Goal: Find specific page/section: Find specific page/section

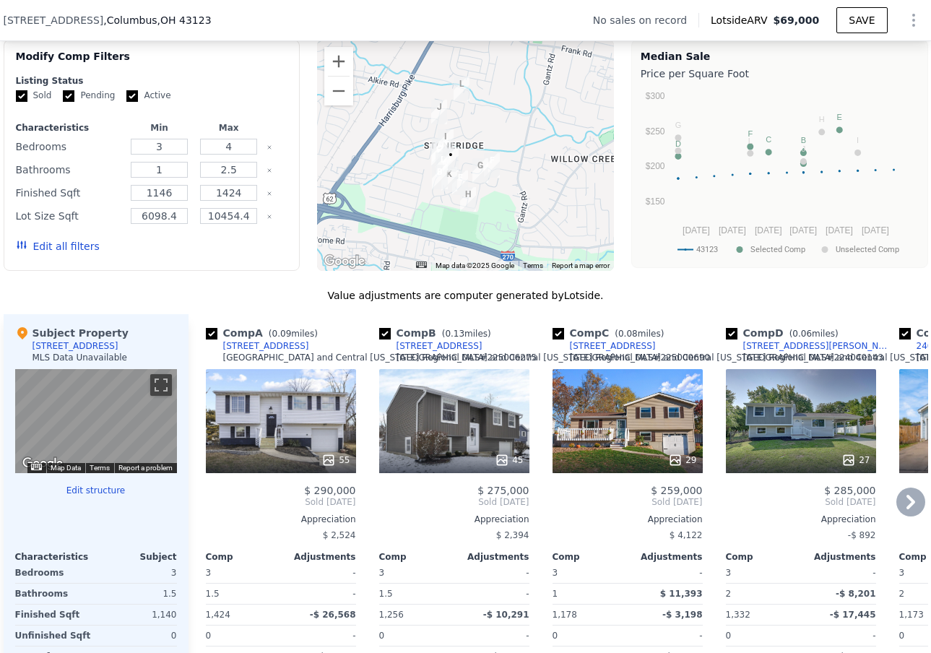
scroll to position [1119, 0]
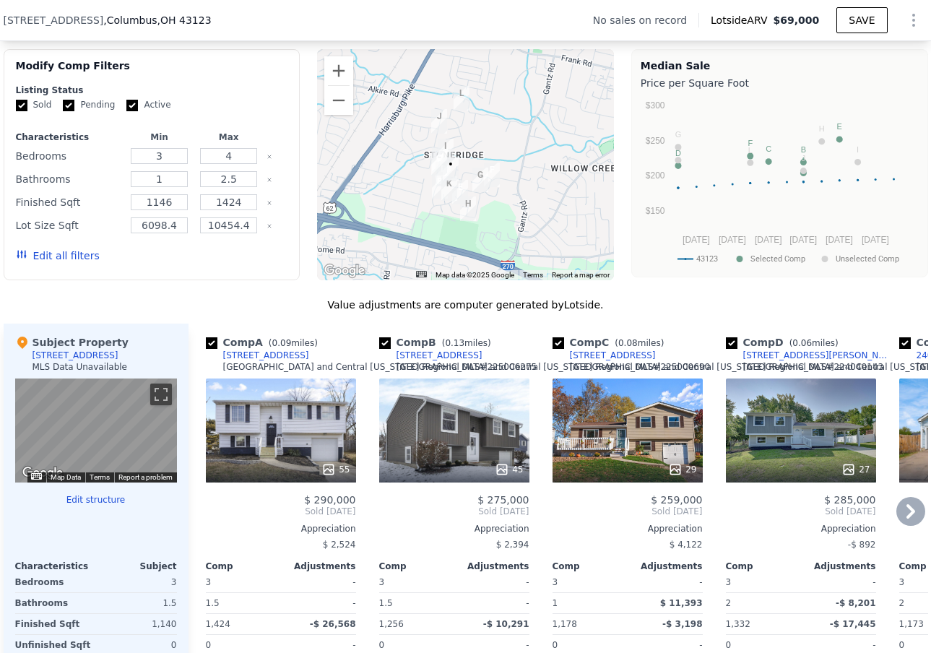
click at [552, 377] on div "Comp C ( 0.08 miles) [STREET_ADDRESS][GEOGRAPHIC_DATA][US_STATE] # 224040143" at bounding box center [627, 356] width 150 height 43
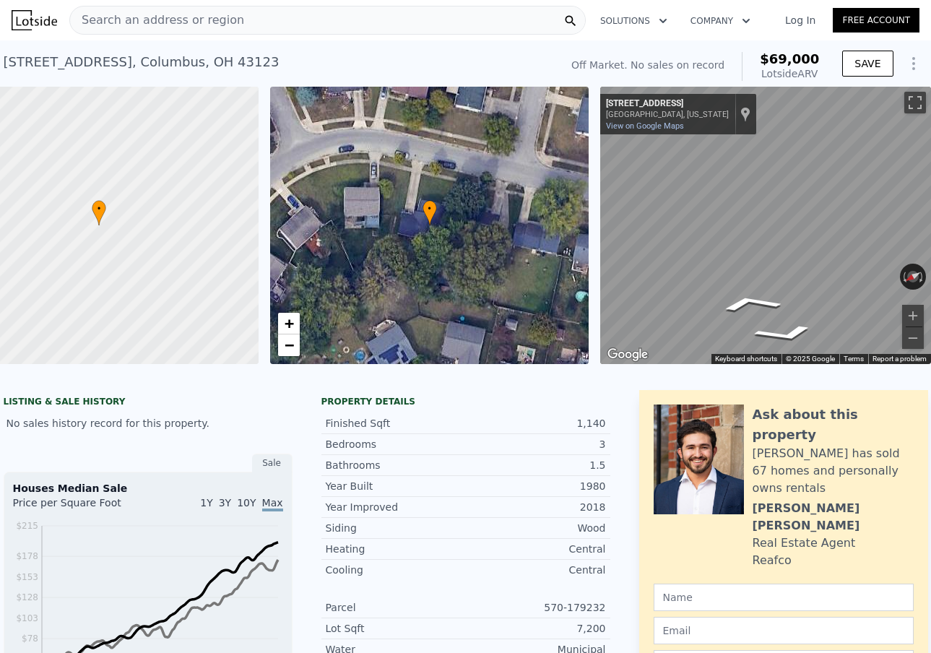
click at [226, 27] on span "Search an address or region" at bounding box center [157, 20] width 174 height 17
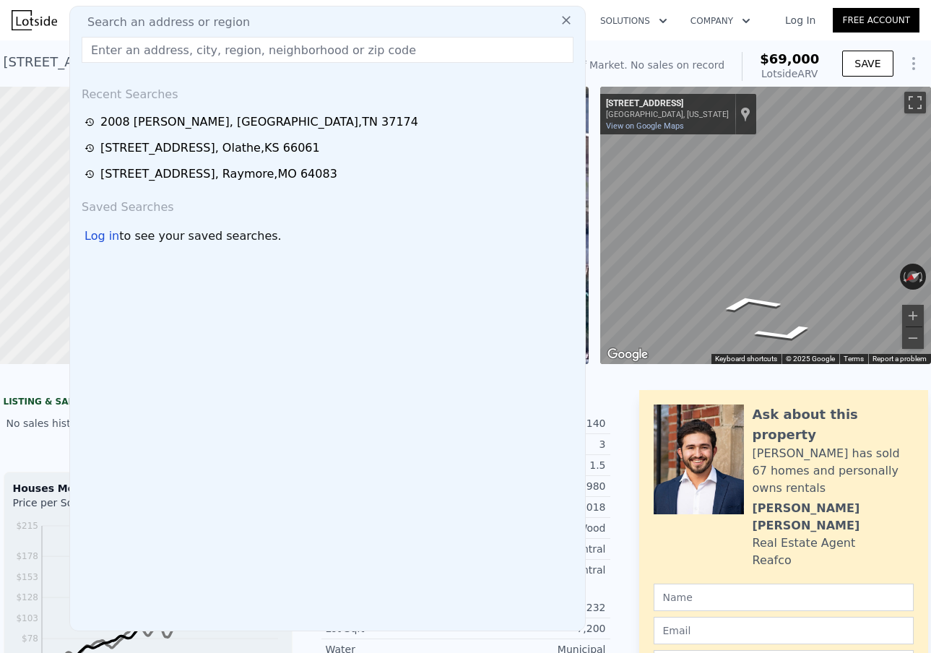
click at [189, 21] on span "Search an address or region" at bounding box center [163, 22] width 174 height 17
click at [173, 48] on input "text" at bounding box center [328, 50] width 492 height 26
paste input "[STREET_ADDRESS]"
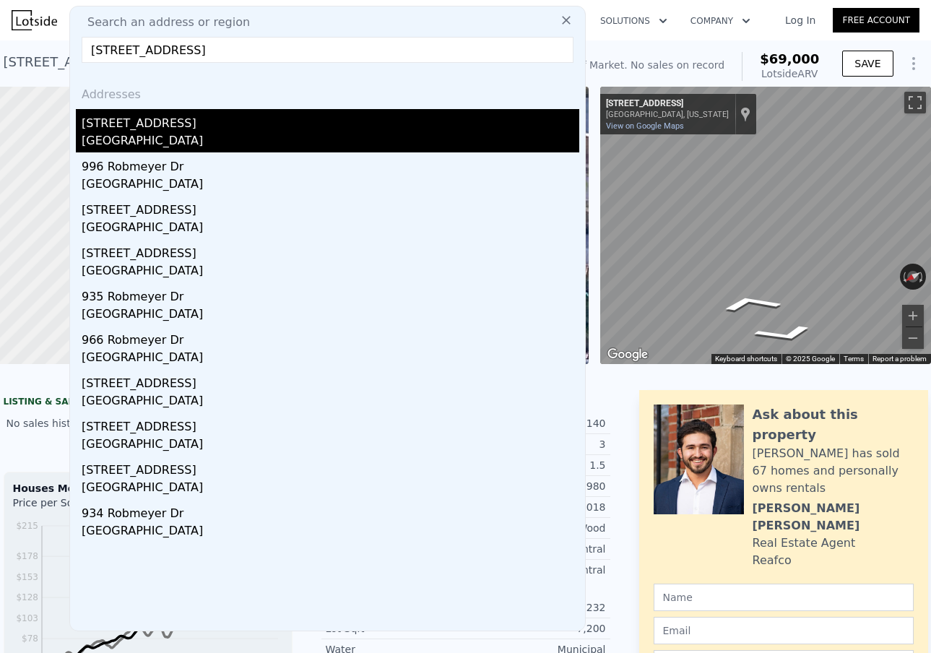
type input "[STREET_ADDRESS]"
click at [140, 124] on div "[STREET_ADDRESS]" at bounding box center [330, 120] width 497 height 23
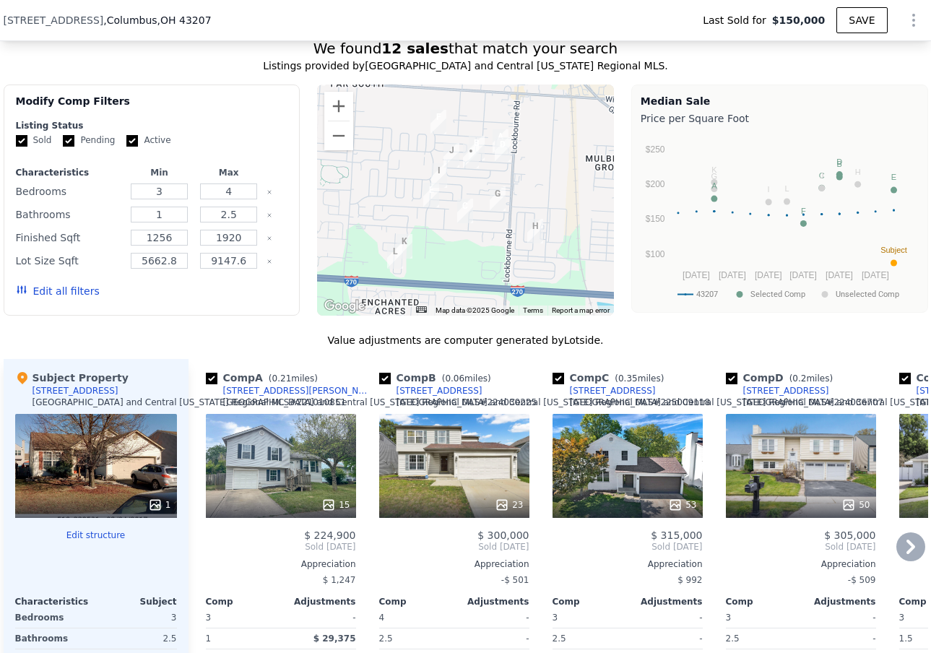
scroll to position [967, 0]
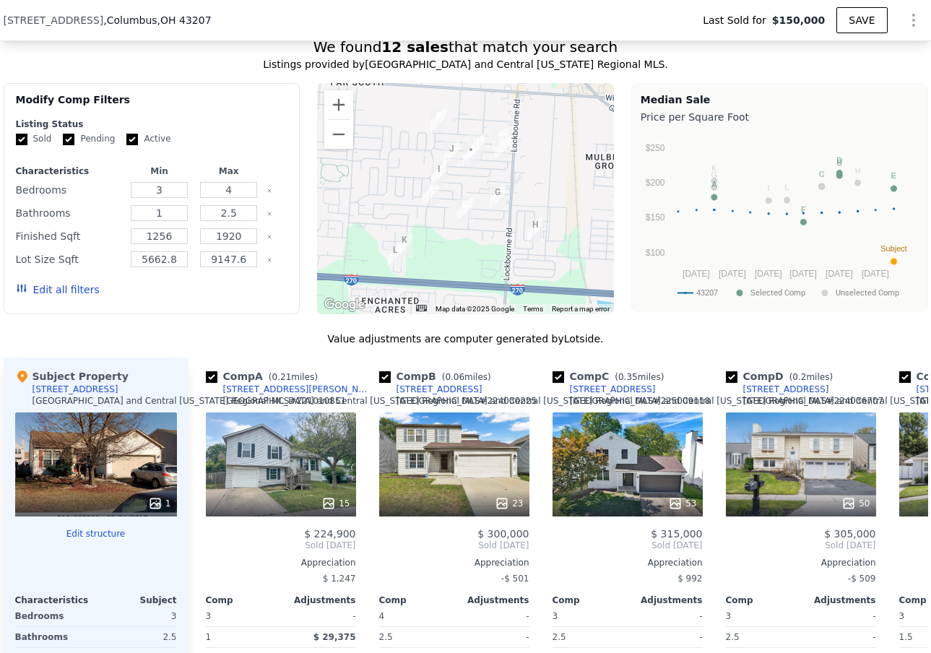
click at [494, 160] on img "1082 Lavender Lane" at bounding box center [502, 148] width 16 height 25
click at [488, 167] on div at bounding box center [465, 198] width 297 height 231
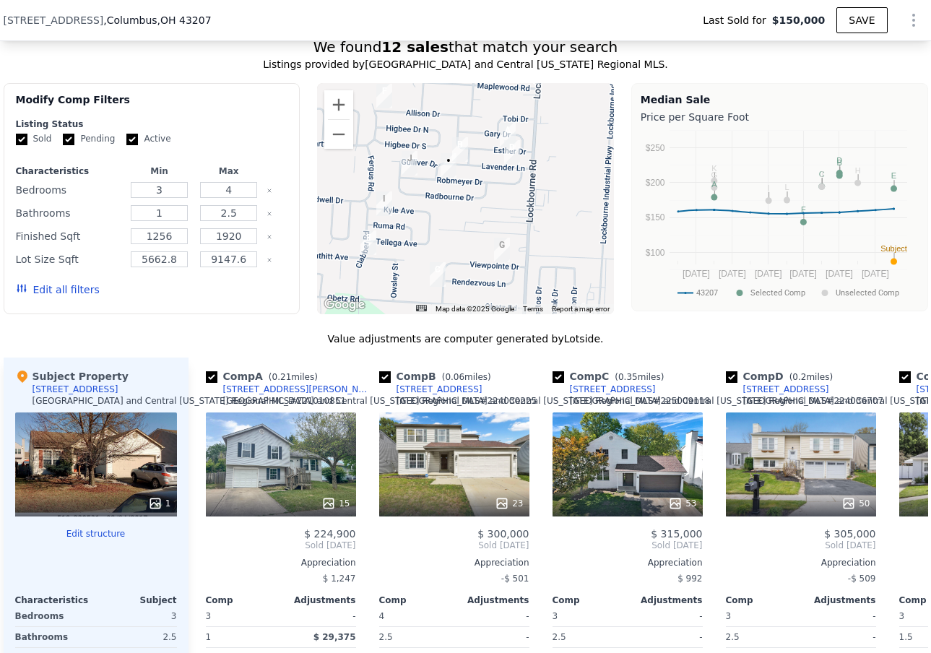
click at [463, 167] on div at bounding box center [465, 198] width 297 height 231
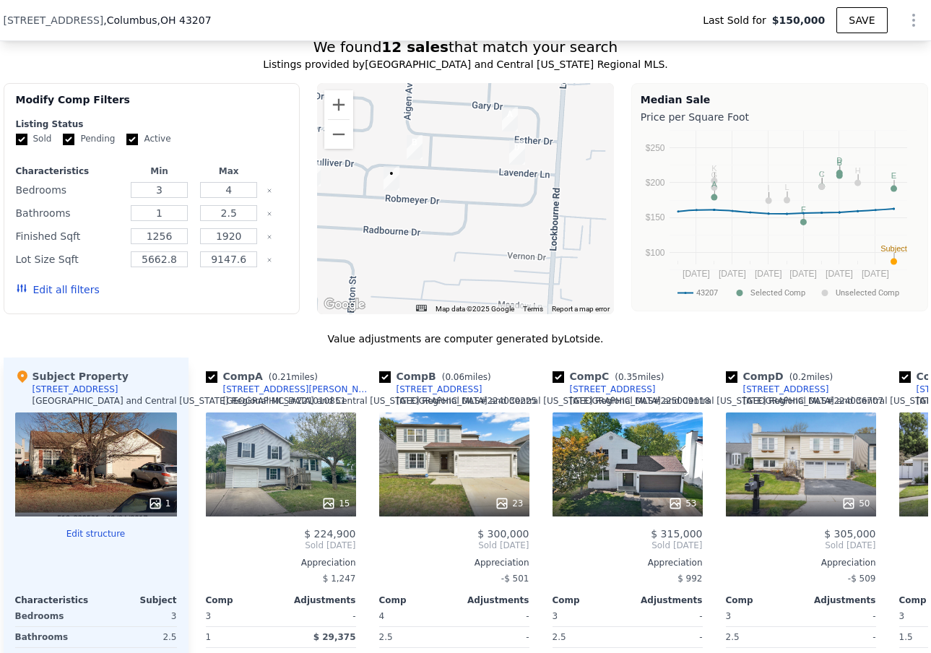
drag, startPoint x: 525, startPoint y: 199, endPoint x: 481, endPoint y: 187, distance: 45.5
click at [481, 187] on div at bounding box center [465, 198] width 297 height 231
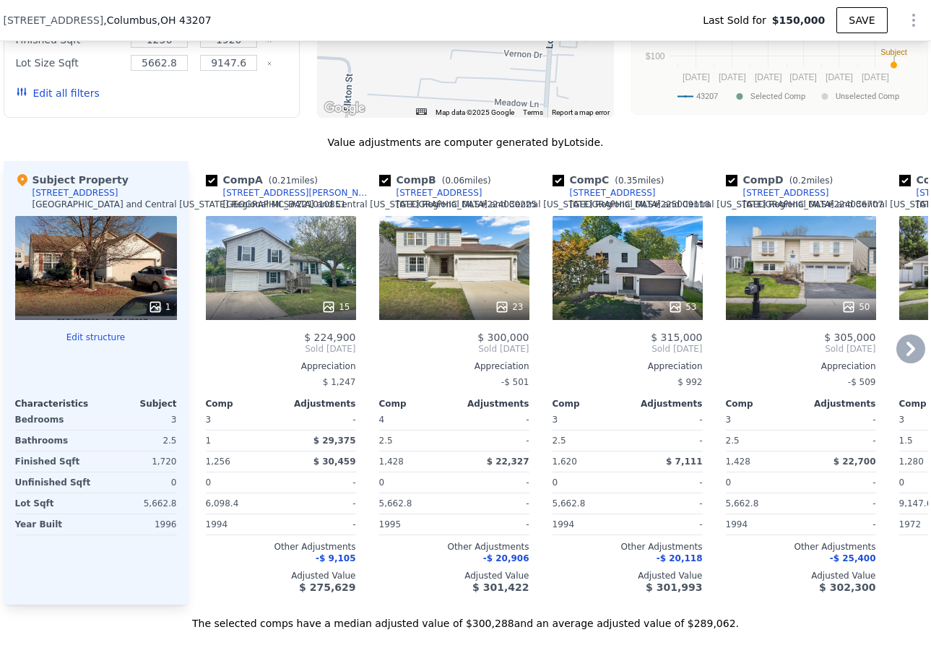
scroll to position [1193, 0]
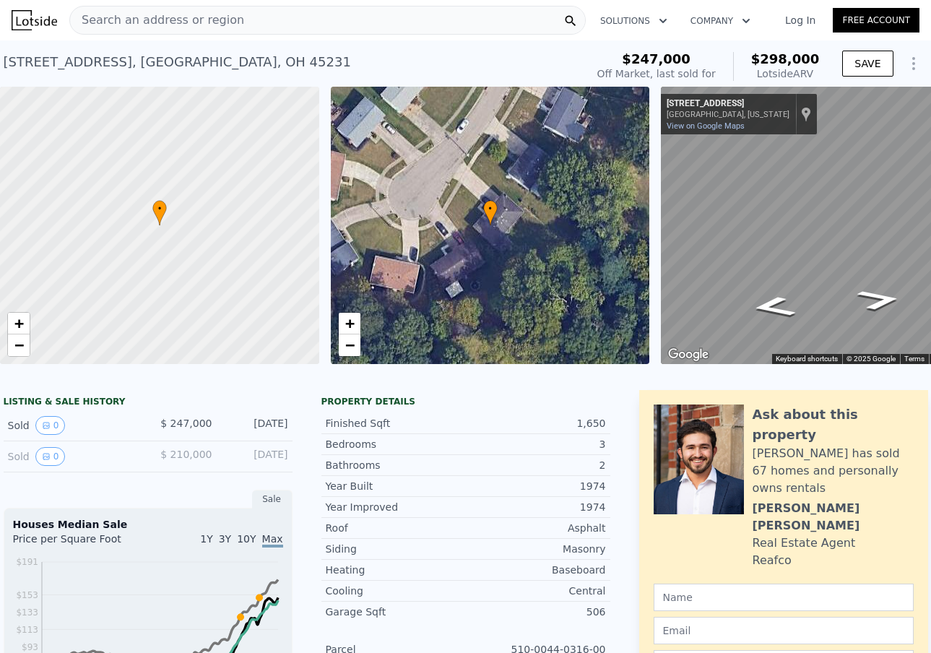
click at [310, 34] on div "Search an address or region" at bounding box center [327, 20] width 516 height 29
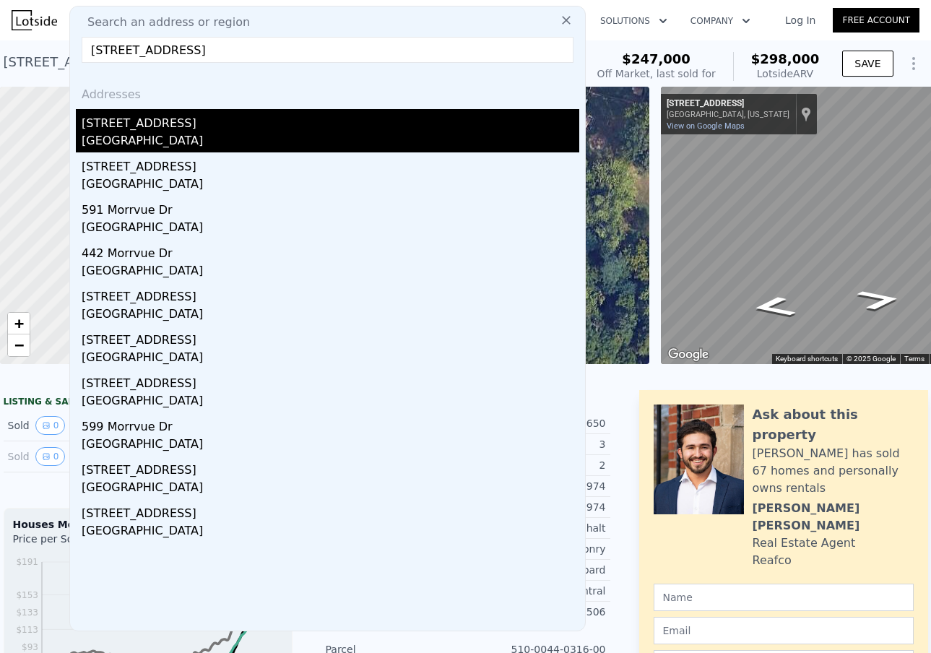
type input "544 Morrvue Dr,"
click at [157, 126] on div "544 Morrvue Dr" at bounding box center [330, 120] width 497 height 23
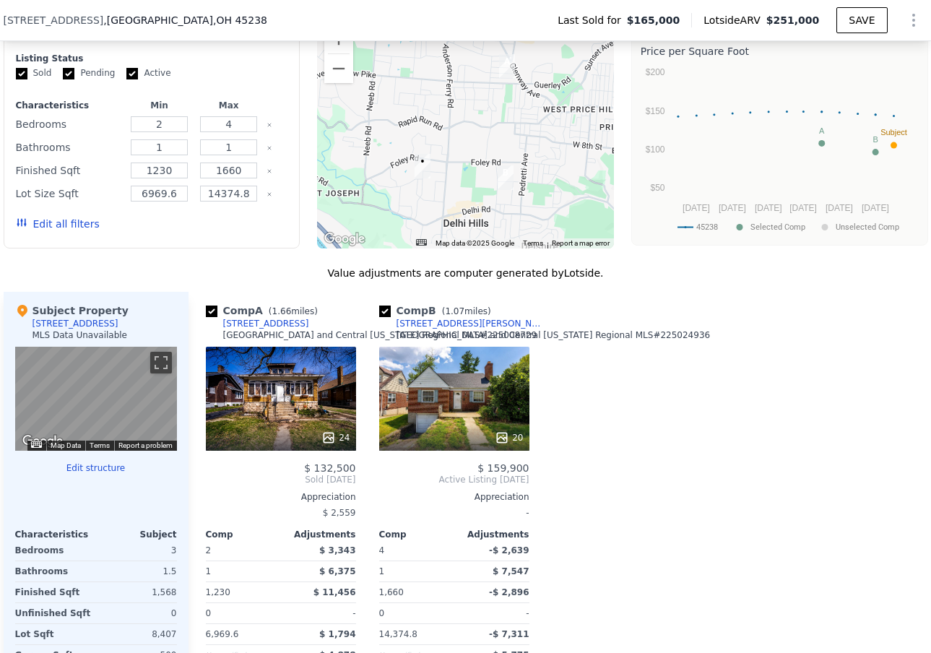
scroll to position [1027, 0]
